Goal: Information Seeking & Learning: Find specific fact

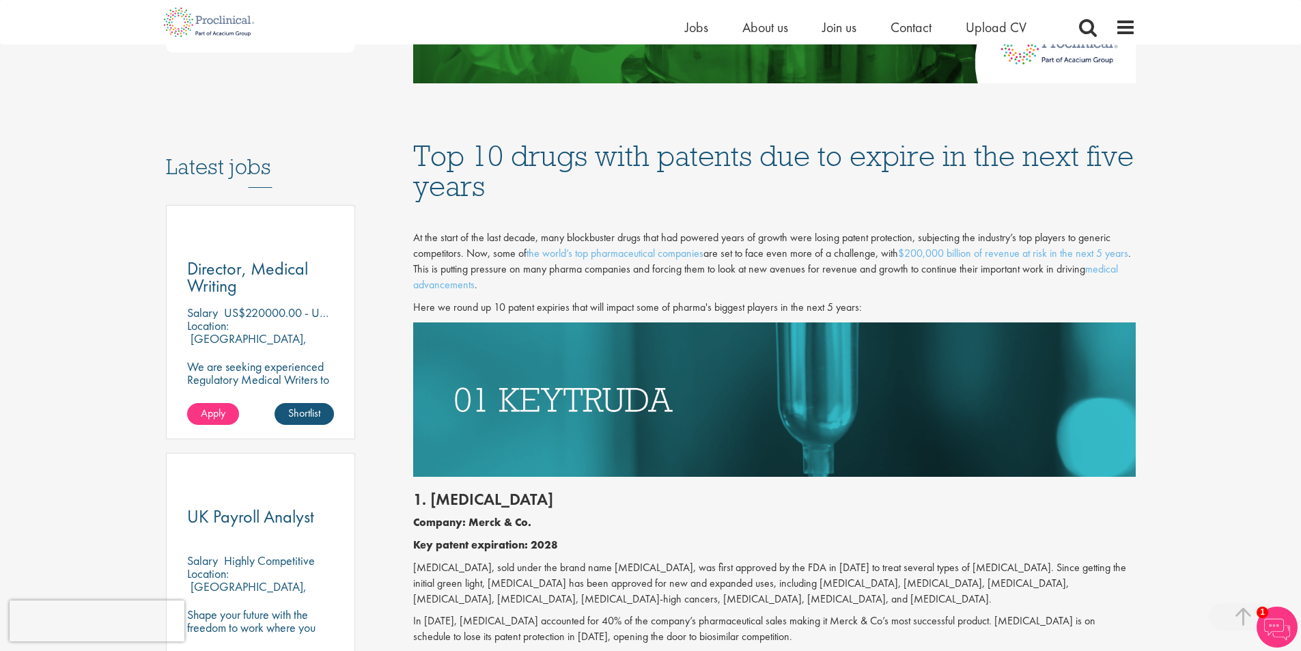
scroll to position [751, 0]
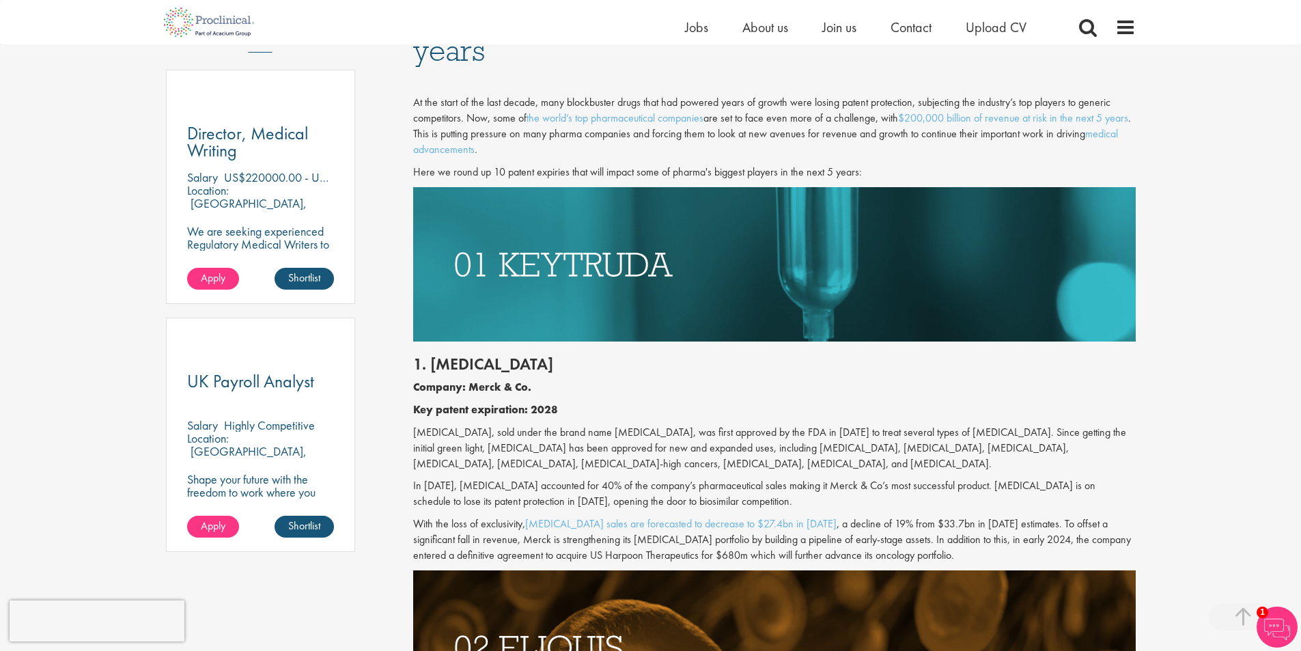
click at [444, 434] on p "[MEDICAL_DATA], sold under the brand name [MEDICAL_DATA], was first approved by…" at bounding box center [774, 448] width 722 height 47
copy p "Pembrolizumab"
click at [454, 363] on h2 "1. [MEDICAL_DATA]" at bounding box center [774, 364] width 722 height 18
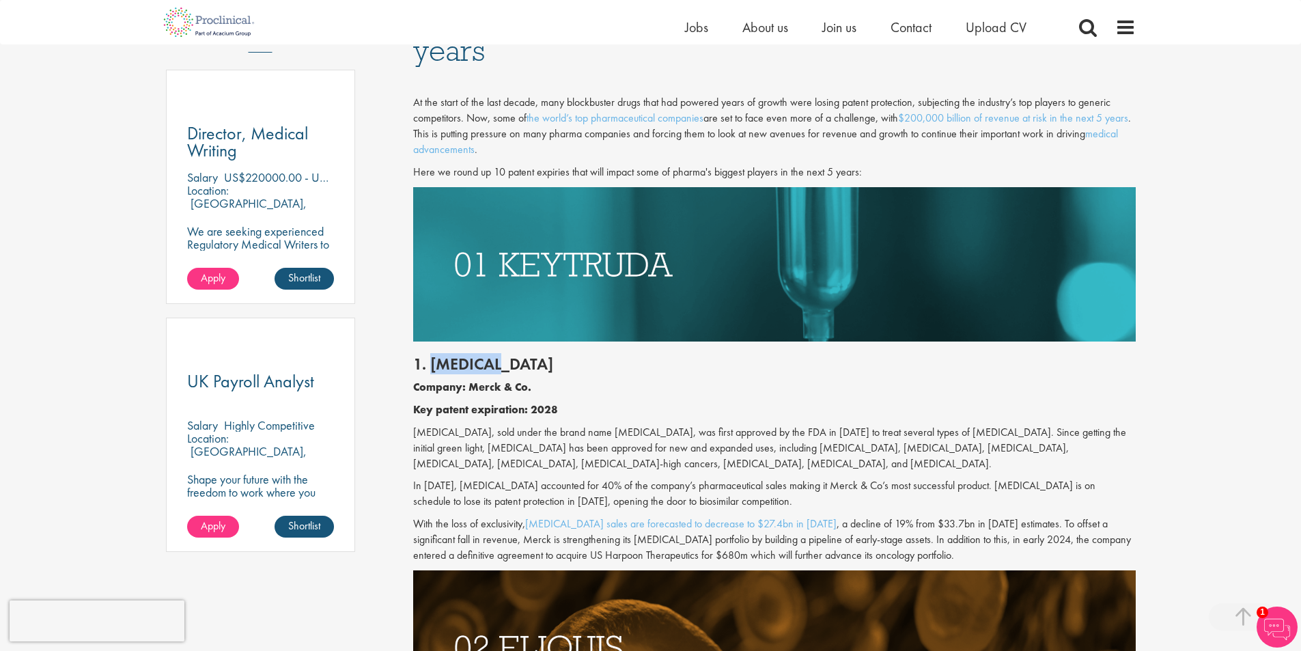
copy h2 "Keytruda"
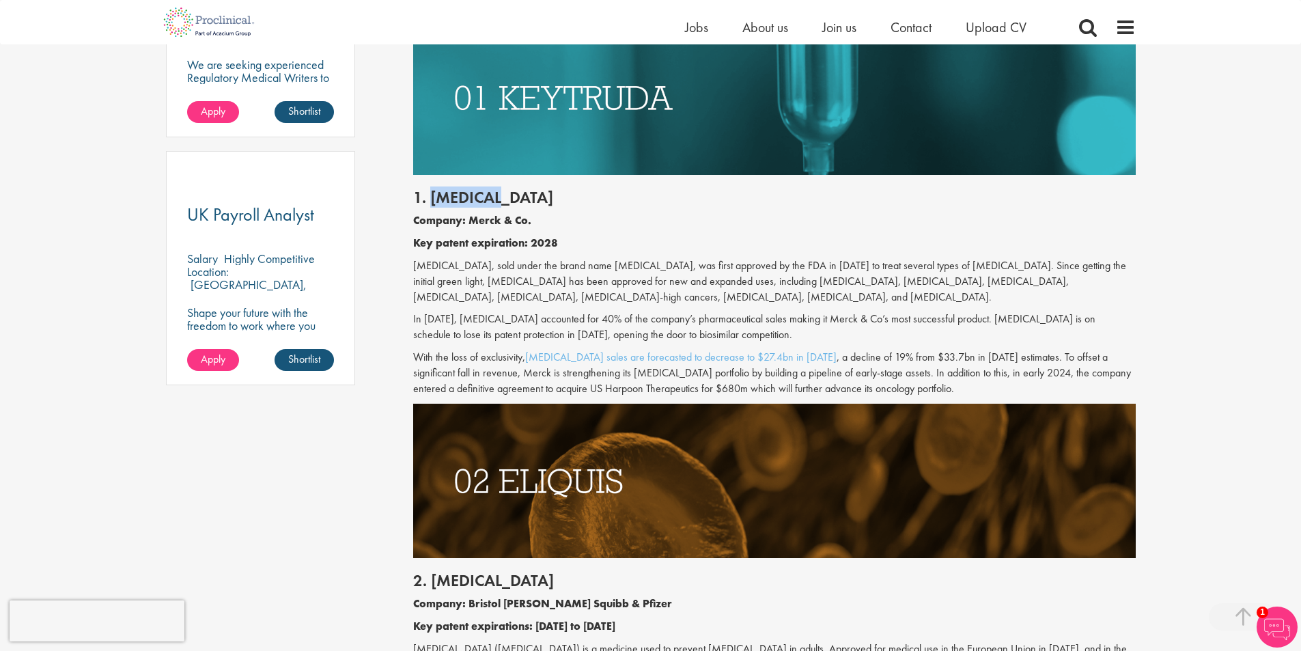
scroll to position [1024, 0]
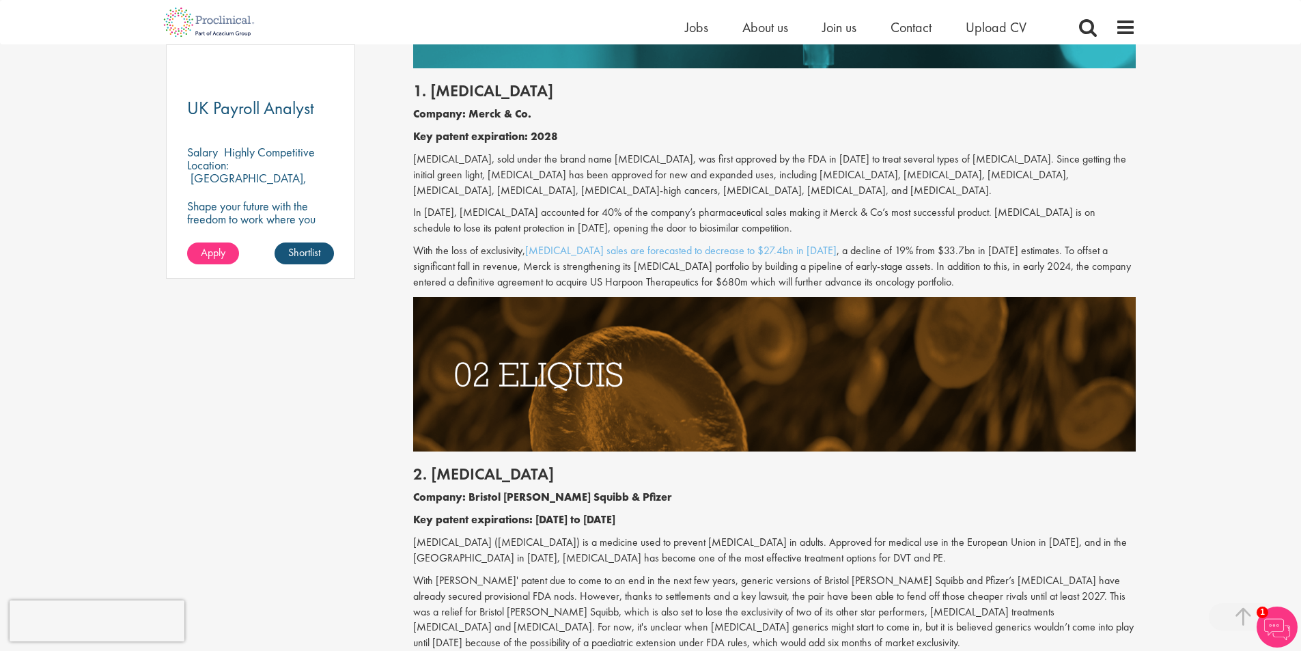
click at [545, 133] on b "Key patent expiration: 2028" at bounding box center [485, 136] width 145 height 14
copy b "2028"
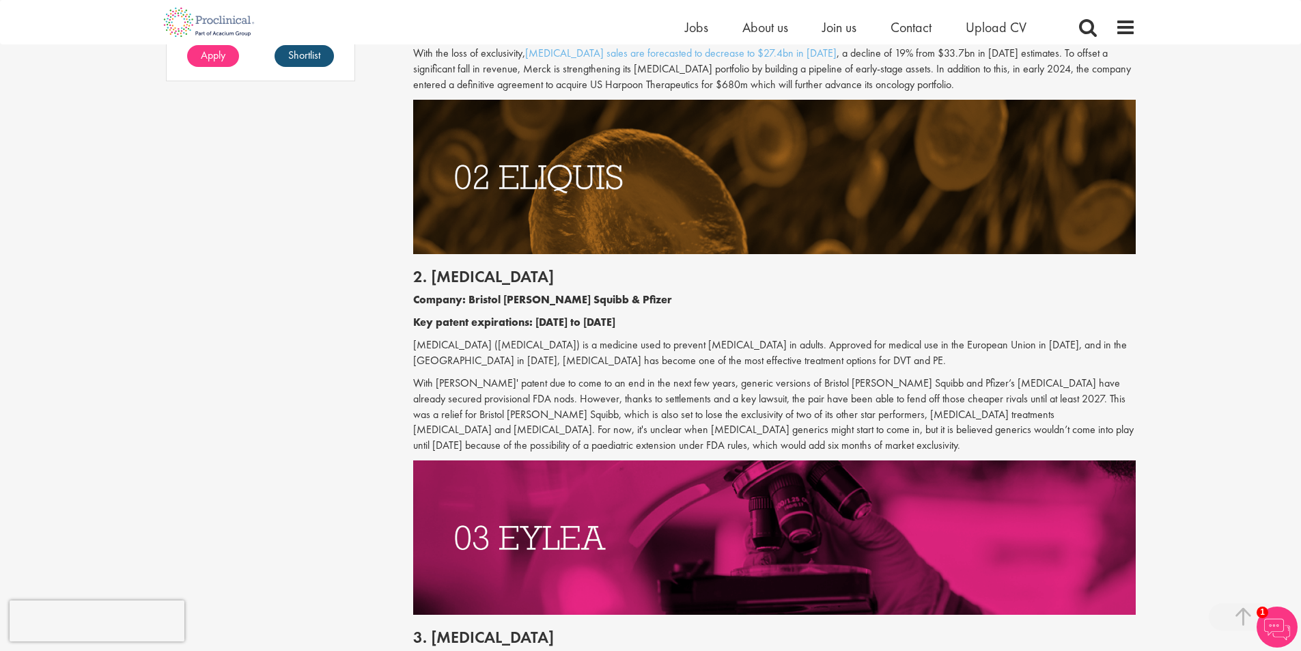
scroll to position [1365, 0]
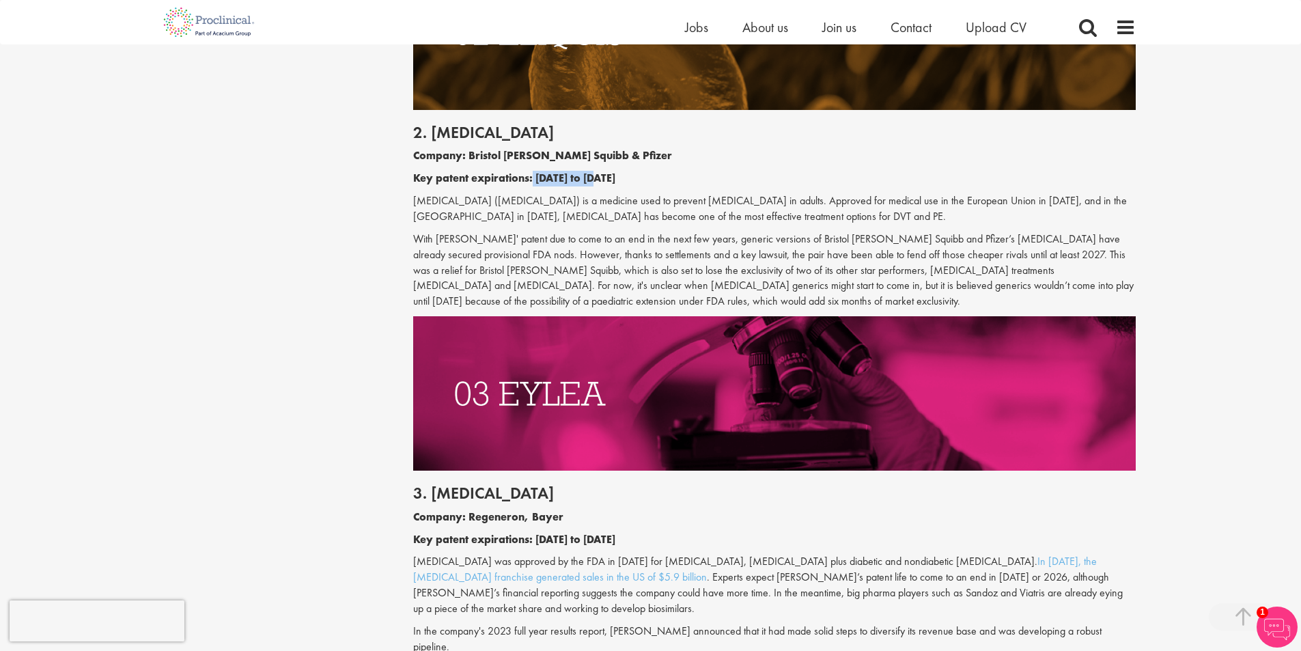
drag, startPoint x: 606, startPoint y: 181, endPoint x: 534, endPoint y: 180, distance: 71.7
click at [534, 180] on p "Key patent expirations: [DATE] to [DATE]" at bounding box center [774, 179] width 722 height 16
copy b "2027 to 2029"
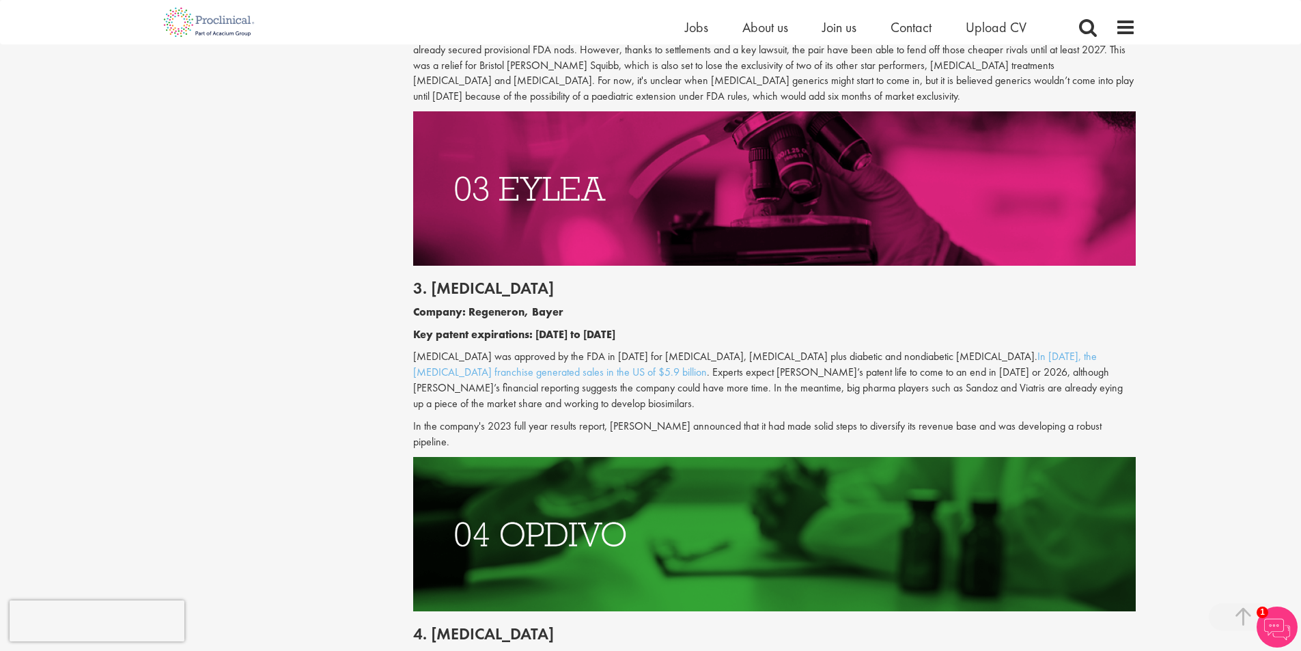
scroll to position [1843, 0]
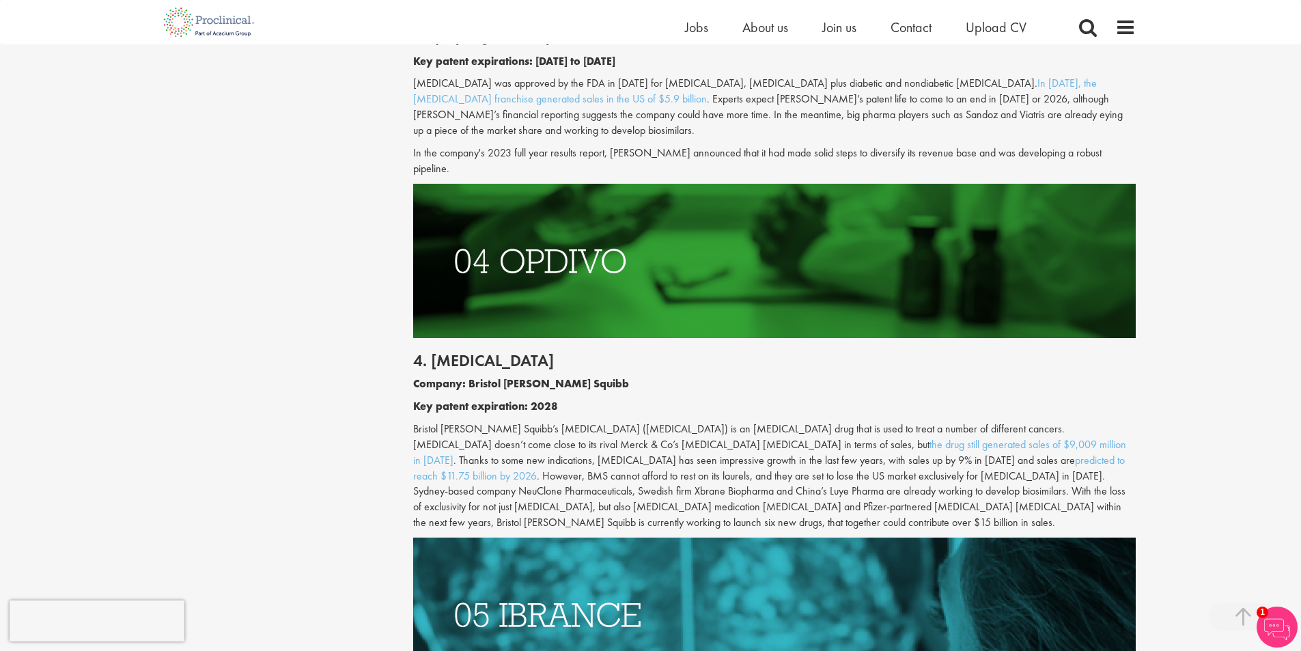
click at [577, 421] on p "Bristol Myers Squibb’s Opdivo (nivolumab) is an immunotherapy drug that is used…" at bounding box center [774, 475] width 722 height 109
copy p "nivolumab"
click at [472, 352] on h2 "4. [MEDICAL_DATA]" at bounding box center [774, 361] width 722 height 18
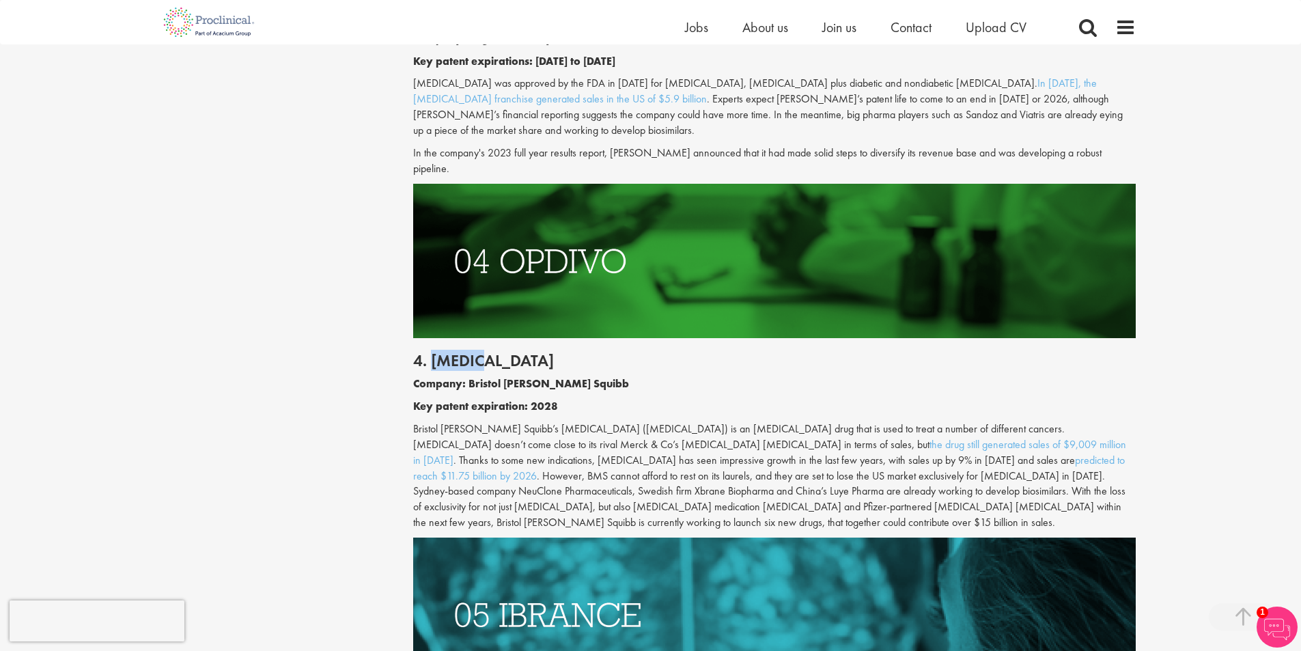
copy h2 "Opdivo"
click at [545, 399] on b "Key patent expiration: 2028" at bounding box center [485, 406] width 145 height 14
copy b "2028"
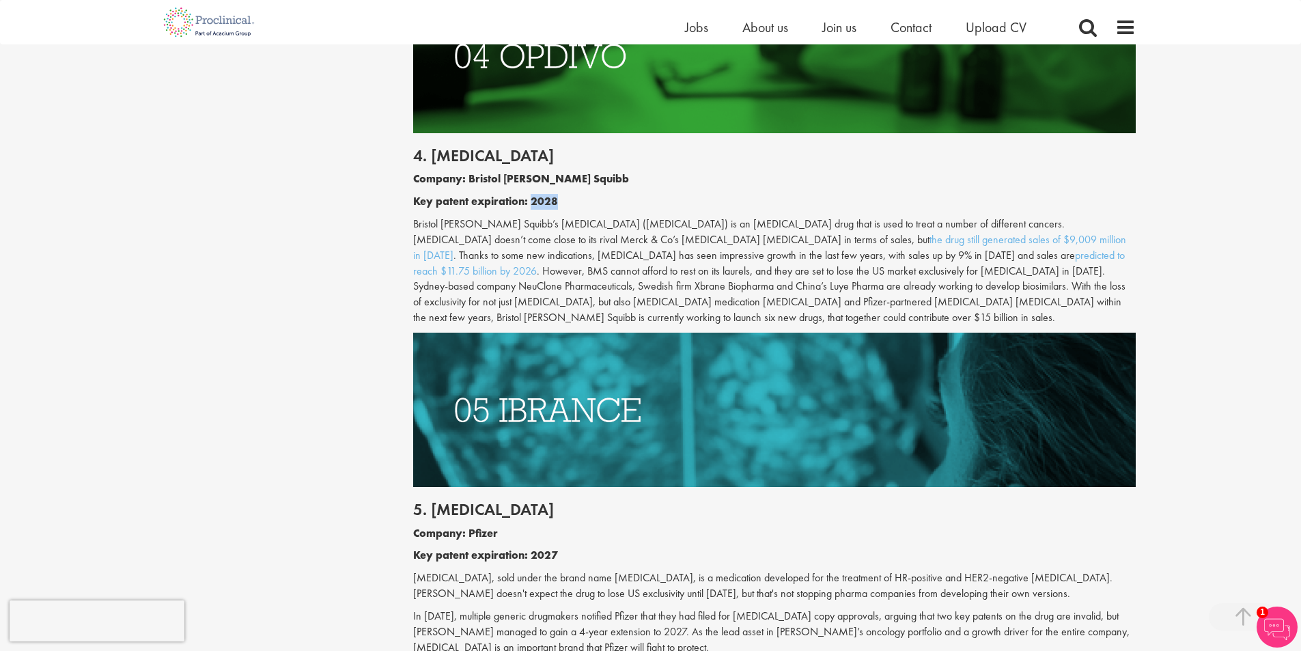
scroll to position [2253, 0]
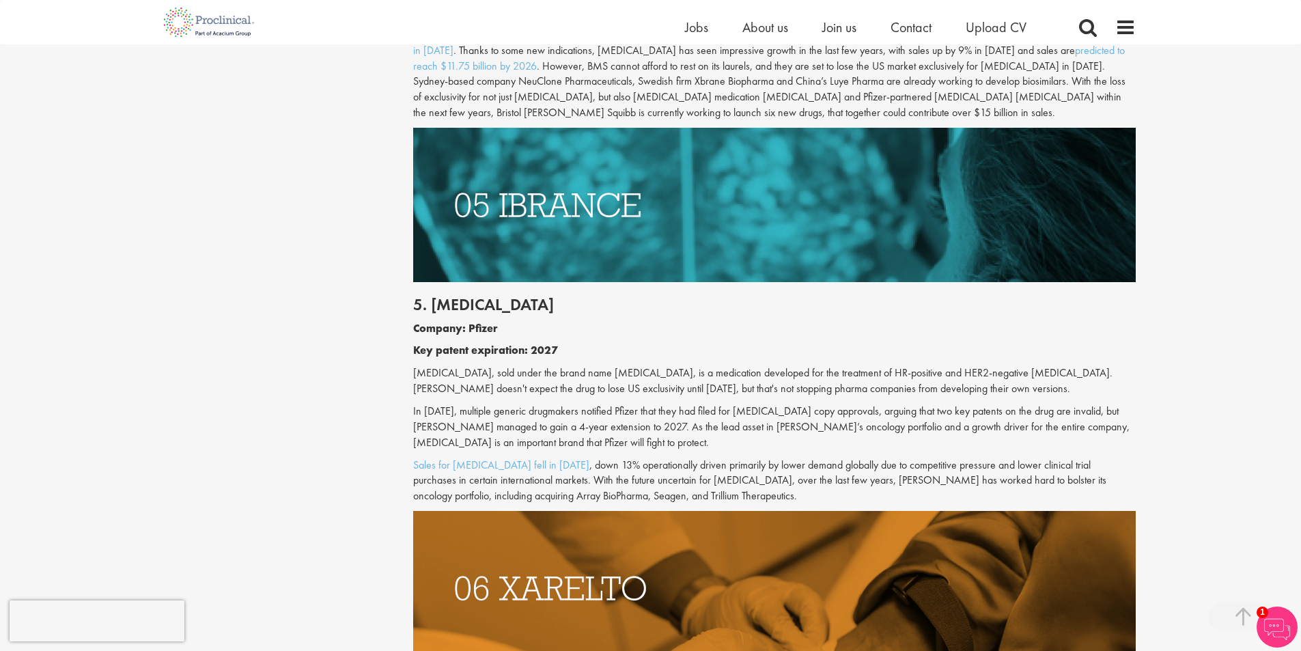
click at [440, 365] on p "[MEDICAL_DATA], sold under the brand name [MEDICAL_DATA], is a medication devel…" at bounding box center [774, 380] width 722 height 31
copy p "Palbociclib"
click at [456, 296] on h2 "5. [MEDICAL_DATA]" at bounding box center [774, 305] width 722 height 18
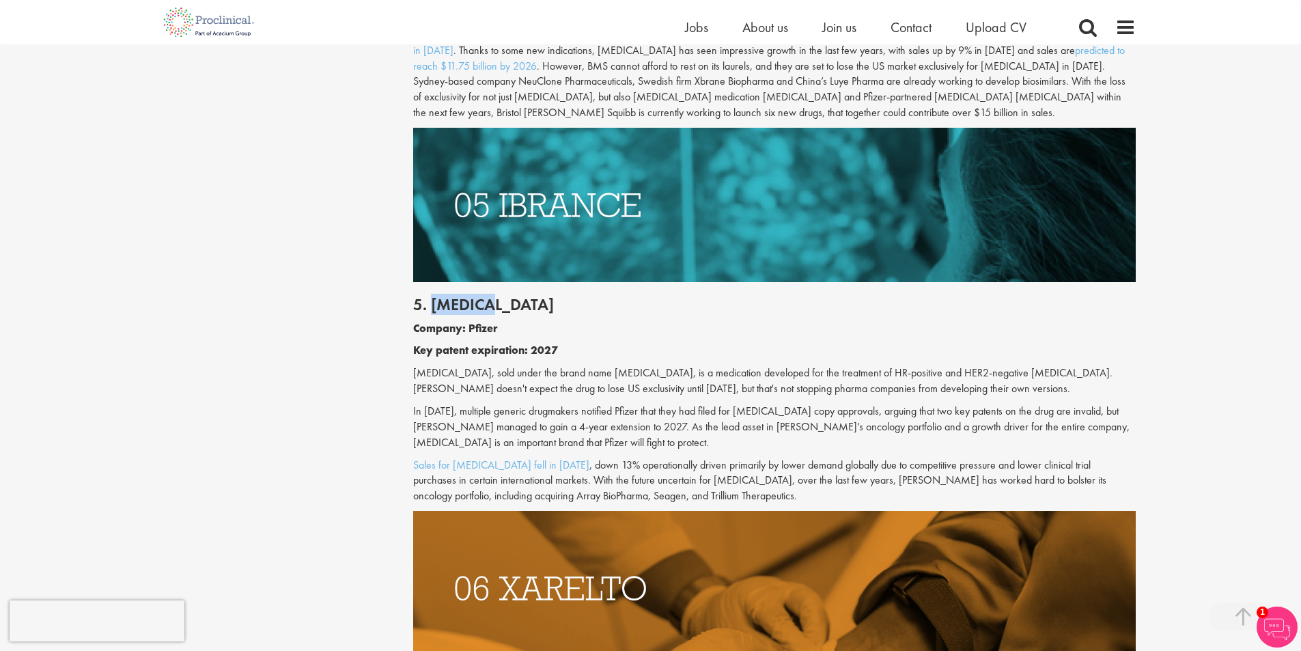
copy h2 "Ibrance"
click at [554, 343] on b "Key patent expiration: 2027" at bounding box center [485, 350] width 145 height 14
click at [548, 343] on b "Key patent expiration: 2027" at bounding box center [485, 350] width 145 height 14
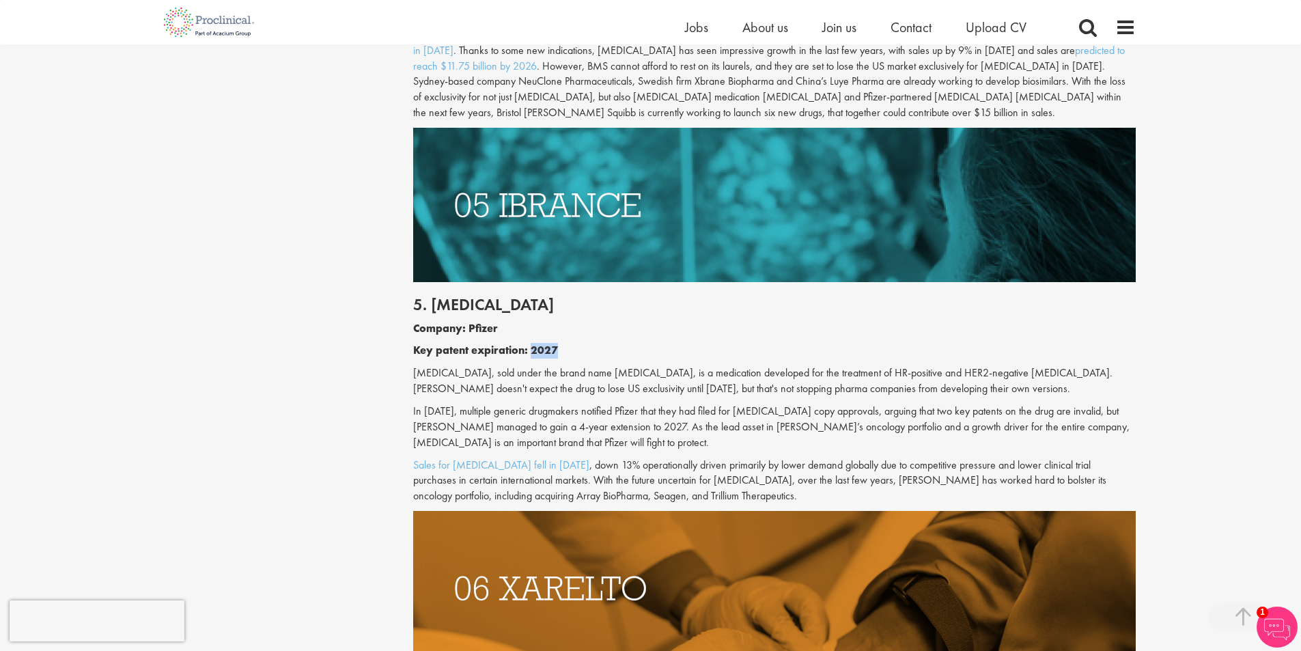
copy b "2027"
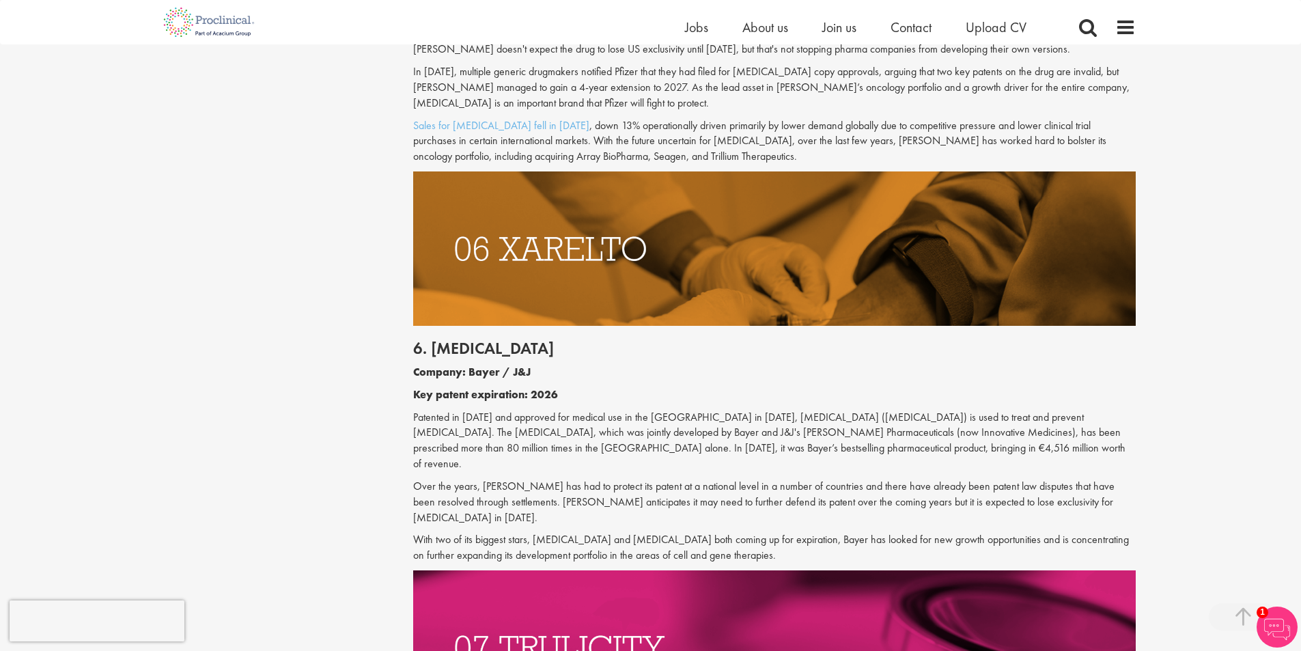
scroll to position [2594, 0]
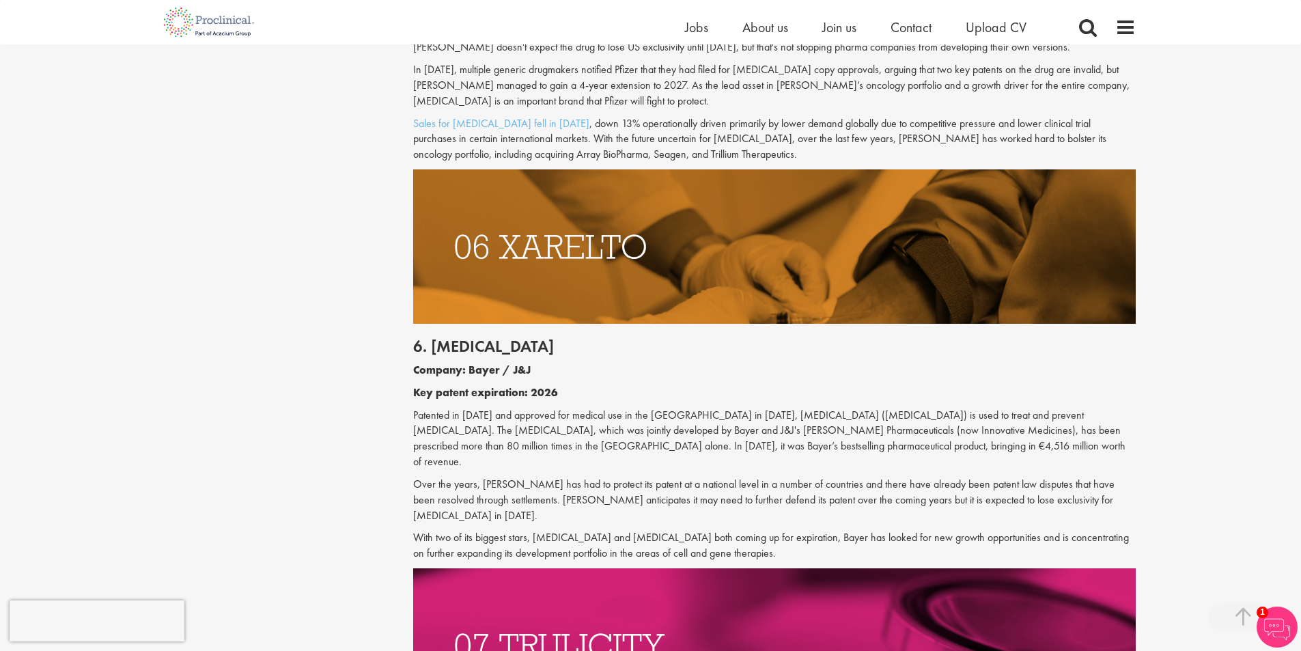
click at [812, 408] on p "Patented in [DATE] and approved for medical use in the [GEOGRAPHIC_DATA] in [DA…" at bounding box center [774, 439] width 722 height 62
click at [543, 363] on p "Company: Bayer / J&J" at bounding box center [774, 371] width 722 height 16
drag, startPoint x: 545, startPoint y: 340, endPoint x: 470, endPoint y: 342, distance: 75.1
click at [470, 363] on p "Company: Bayer / J&J" at bounding box center [774, 371] width 722 height 16
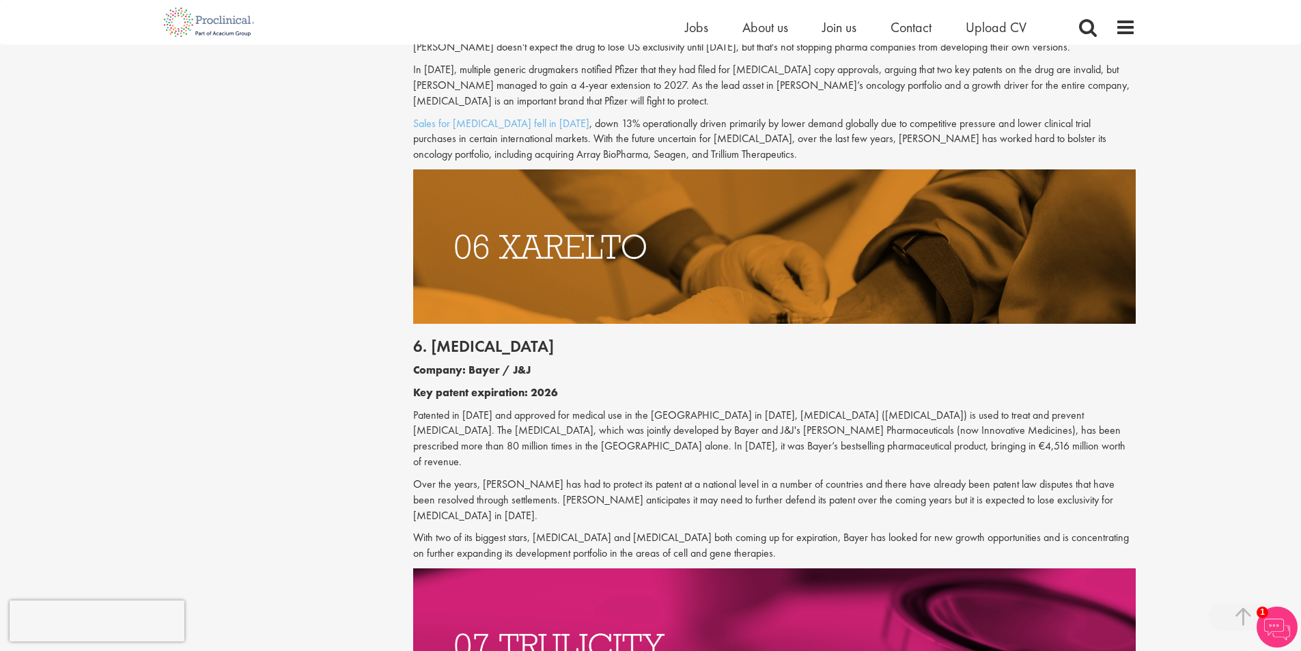
click at [467, 337] on h2 "6. [MEDICAL_DATA]" at bounding box center [774, 346] width 722 height 18
click at [1053, 477] on p "Over the years, [PERSON_NAME] has had to protect its patent at a national level…" at bounding box center [774, 500] width 722 height 47
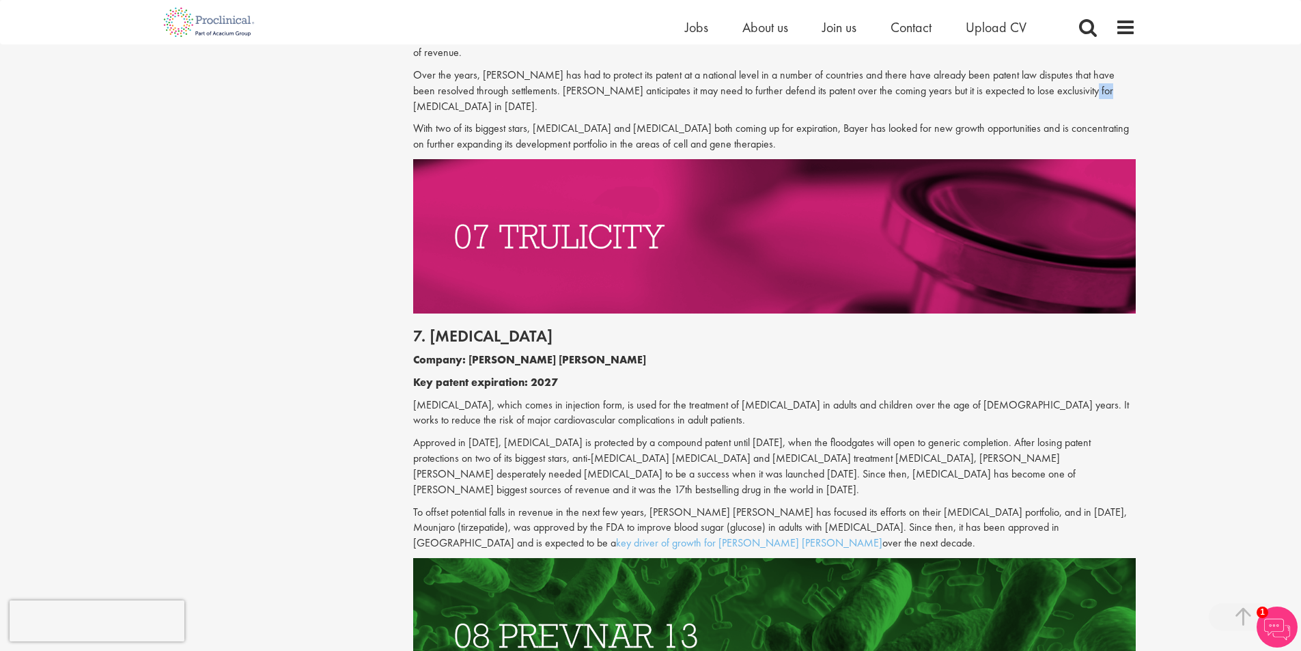
scroll to position [3004, 0]
click at [462, 326] on h2 "7. [MEDICAL_DATA]" at bounding box center [774, 335] width 722 height 18
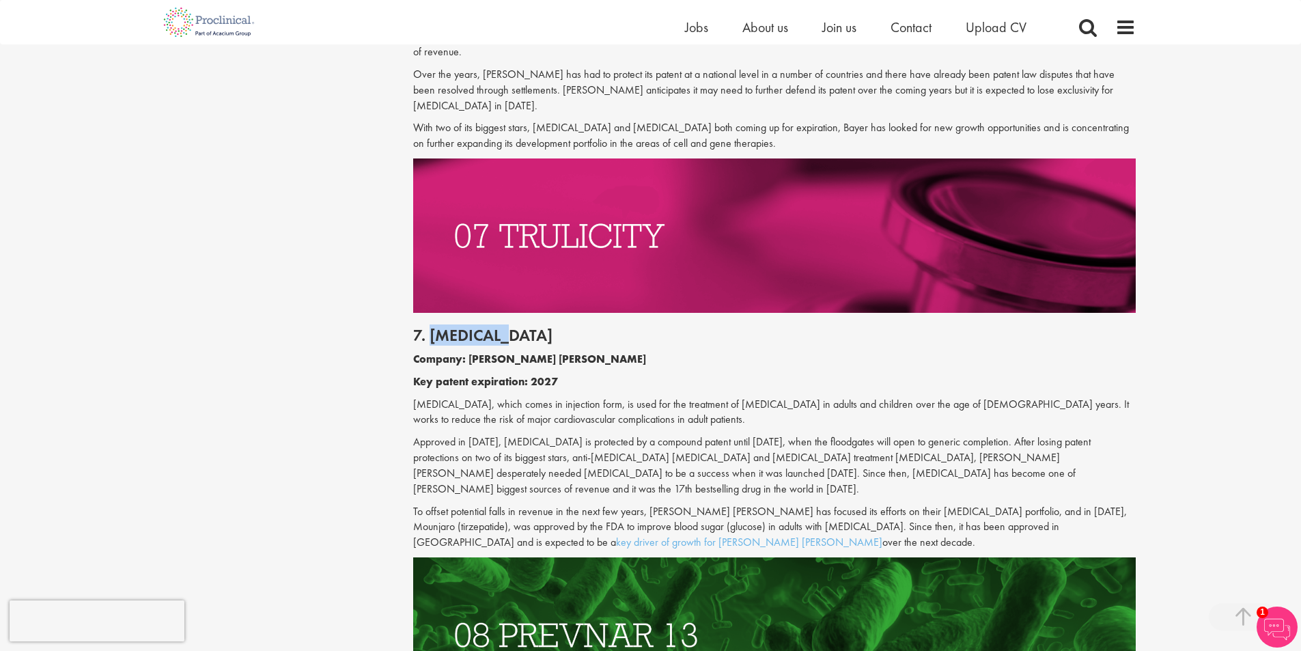
click at [462, 326] on h2 "7. [MEDICAL_DATA]" at bounding box center [774, 335] width 722 height 18
click at [515, 352] on p "Company: [PERSON_NAME] [PERSON_NAME]" at bounding box center [774, 360] width 722 height 16
drag, startPoint x: 512, startPoint y: 298, endPoint x: 432, endPoint y: 265, distance: 86.3
click at [432, 313] on div "7. Trulicity Company: Eli Lilly Key patent expiration: 2027 Trulicity, which co…" at bounding box center [774, 435] width 743 height 244
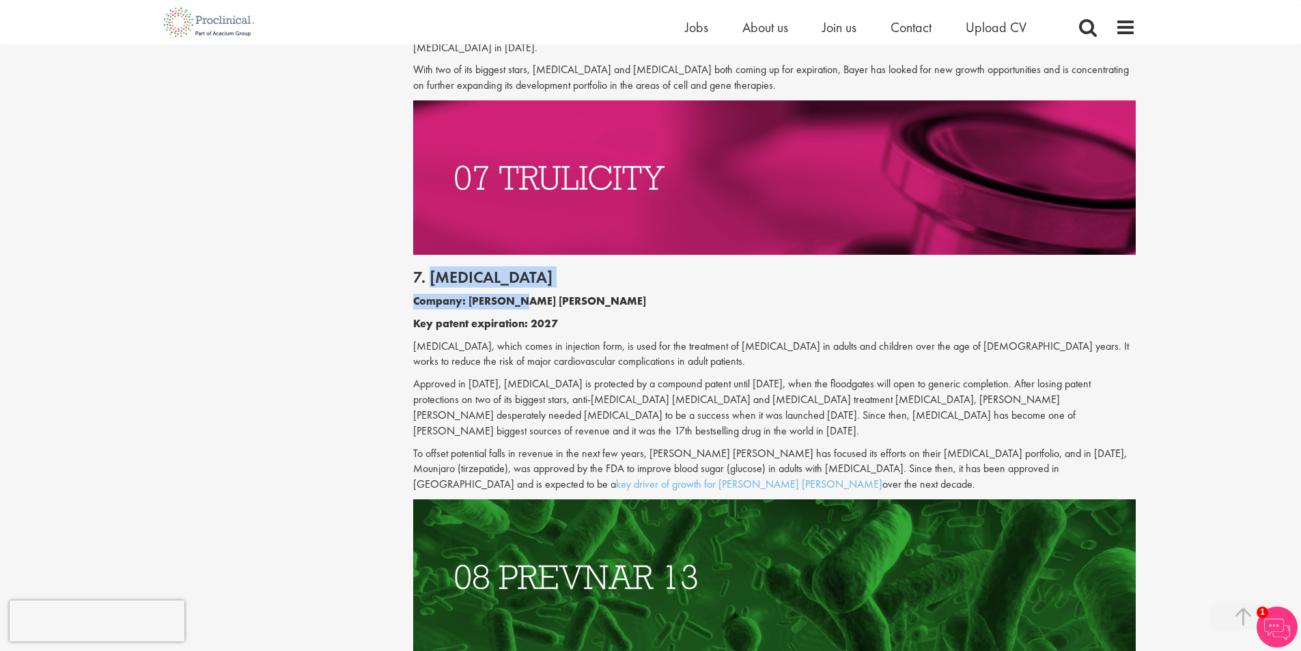
scroll to position [3140, 0]
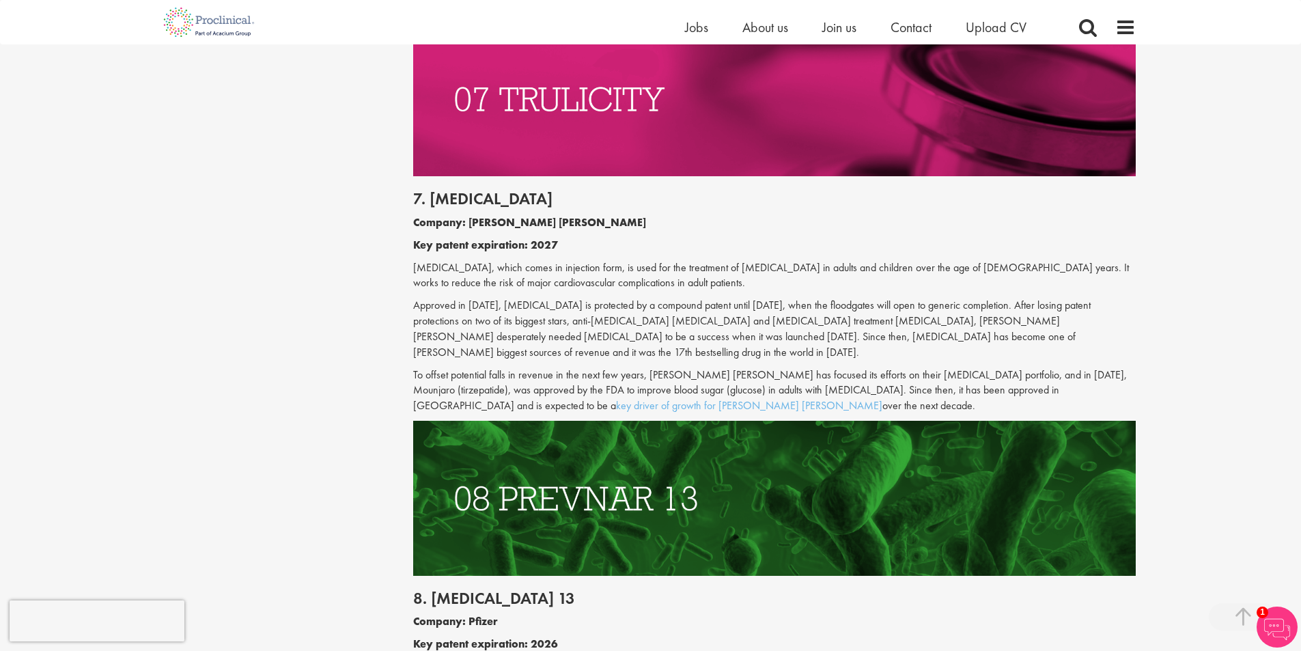
click at [711, 298] on p "Approved in [DATE], [MEDICAL_DATA] is protected by a compound patent until [DAT…" at bounding box center [774, 329] width 722 height 62
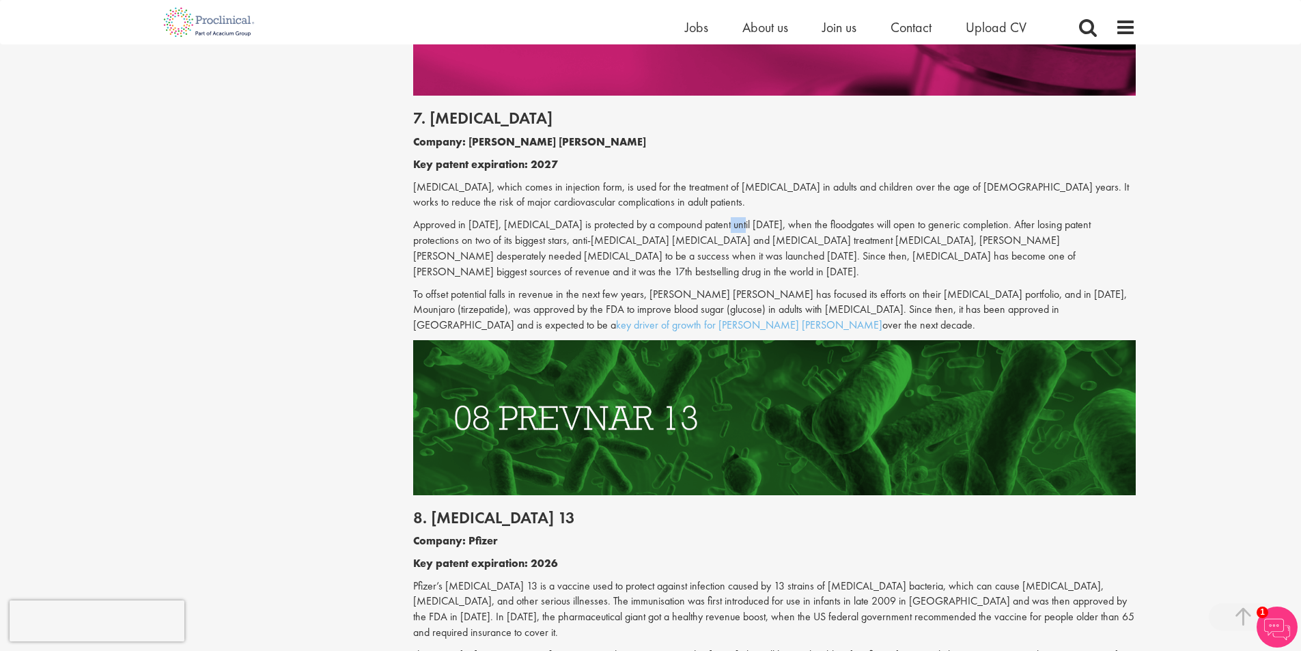
scroll to position [3413, 0]
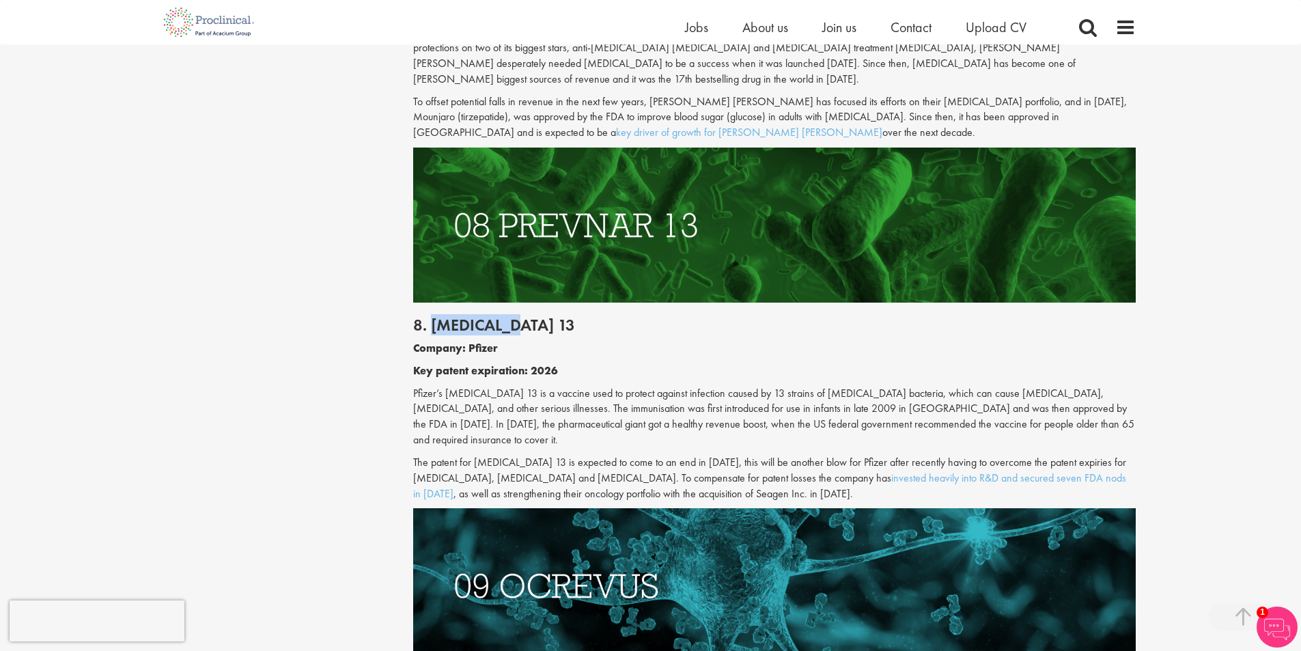
drag, startPoint x: 534, startPoint y: 247, endPoint x: 433, endPoint y: 249, distance: 101.1
click at [433, 316] on h2 "8. [MEDICAL_DATA] 13" at bounding box center [774, 325] width 722 height 18
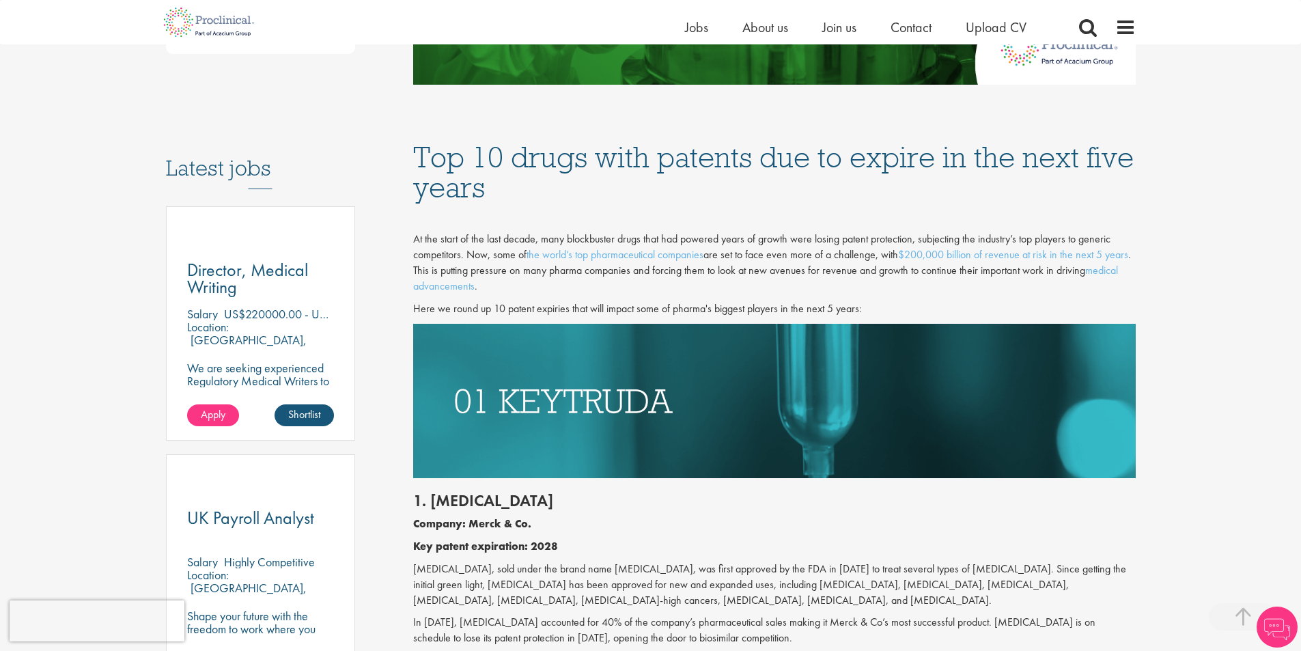
scroll to position [751, 0]
